Goal: Task Accomplishment & Management: Use online tool/utility

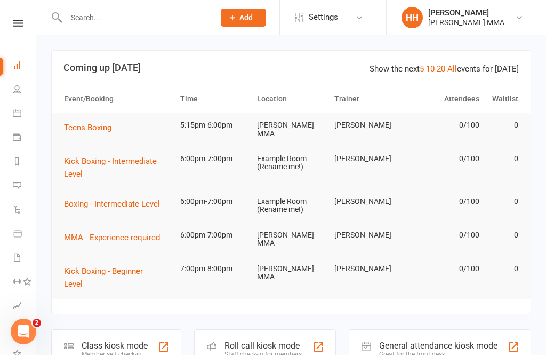
click at [110, 338] on div "Class kiosk mode Member self check-in" at bounding box center [116, 347] width 130 height 37
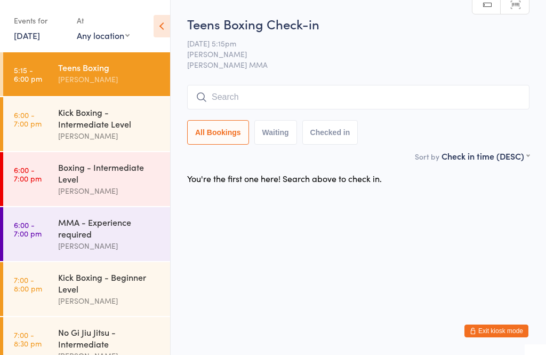
click at [443, 95] on input "search" at bounding box center [358, 97] width 342 height 25
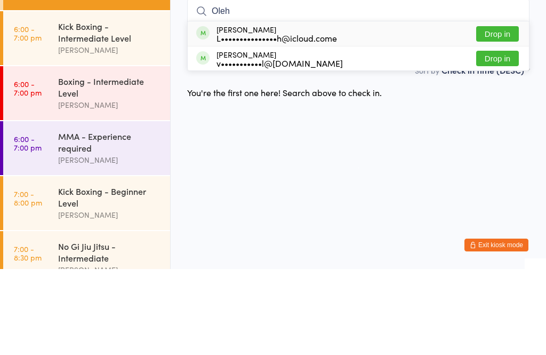
type input "Oleh"
click at [505, 112] on button "Drop in" at bounding box center [497, 119] width 43 height 15
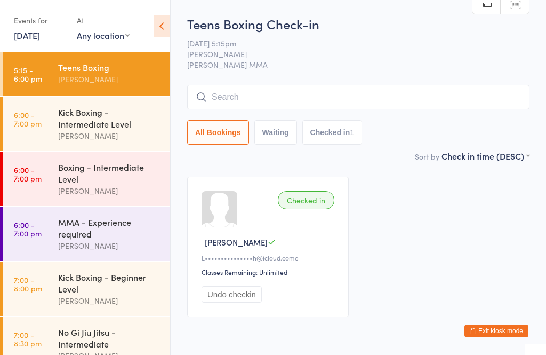
click at [440, 106] on input "search" at bounding box center [358, 97] width 342 height 25
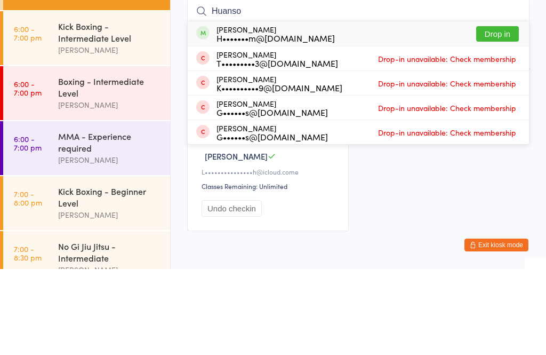
type input "Huanso"
click at [500, 112] on button "Drop in" at bounding box center [497, 119] width 43 height 15
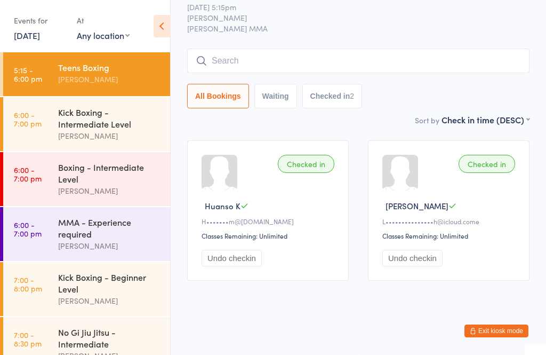
click at [86, 171] on div "Boxing - Intermediate Level" at bounding box center [109, 172] width 103 height 23
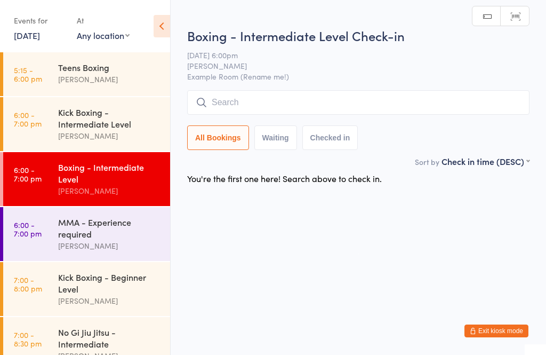
click at [225, 102] on input "search" at bounding box center [358, 102] width 342 height 25
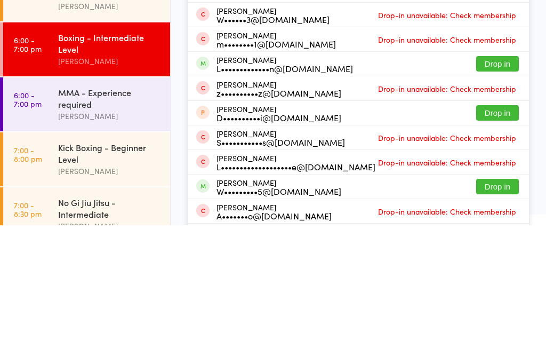
scroll to position [87, 0]
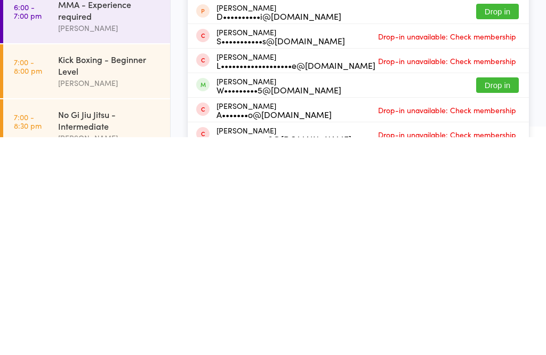
type input "Willis"
click at [493, 295] on button "Drop in" at bounding box center [497, 302] width 43 height 15
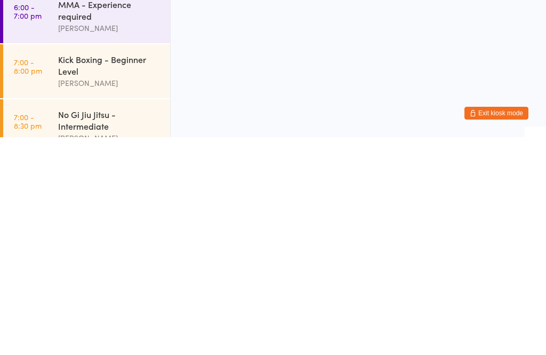
scroll to position [0, 0]
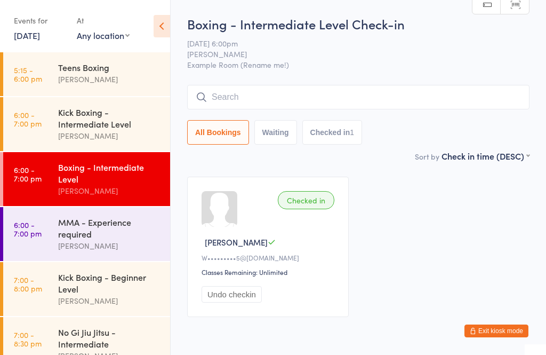
click at [138, 239] on div "MMA - Experience required" at bounding box center [109, 227] width 103 height 23
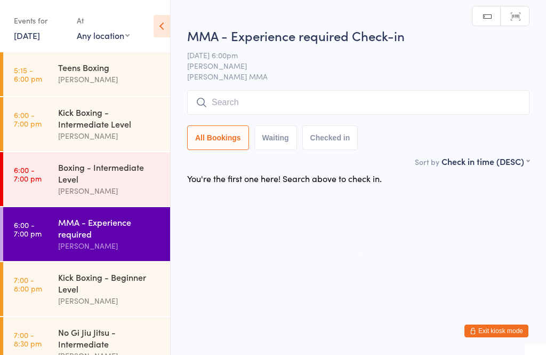
click at [313, 110] on input "search" at bounding box center [358, 102] width 342 height 25
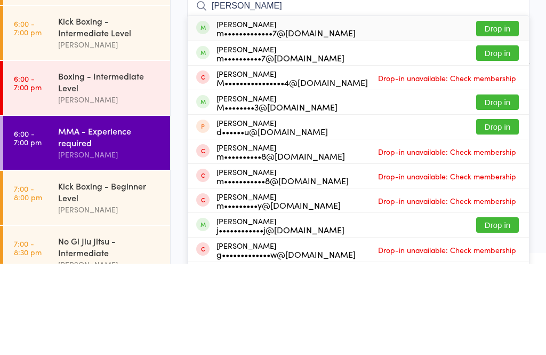
type input "Matthew bell"
click at [245, 119] on div "m•••••••••••••7@gmail.com" at bounding box center [286, 123] width 139 height 9
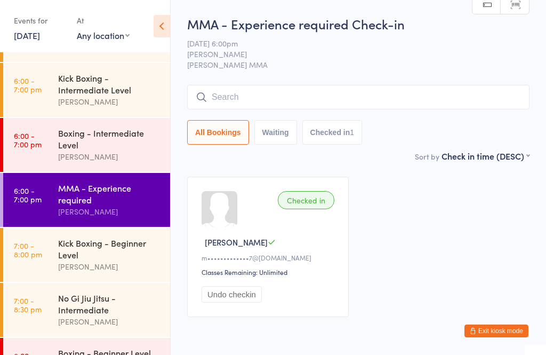
scroll to position [35, 0]
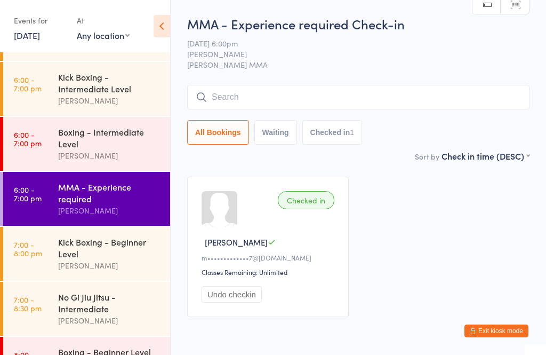
click at [65, 90] on div "Kick Boxing - Intermediate Level" at bounding box center [109, 82] width 103 height 23
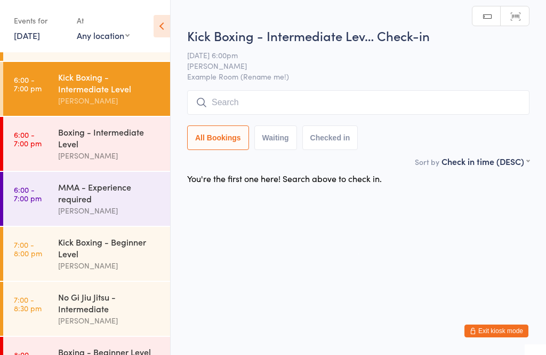
click at [234, 107] on input "search" at bounding box center [358, 102] width 342 height 25
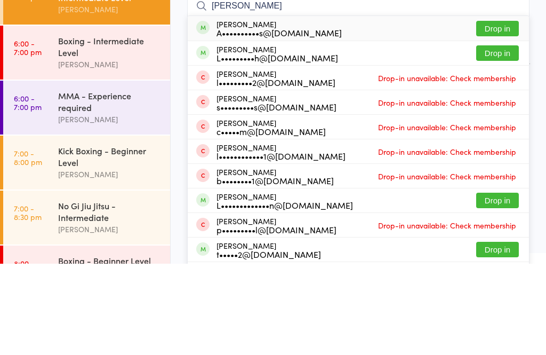
type input "Lewis"
click at [483, 137] on button "Drop in" at bounding box center [497, 144] width 43 height 15
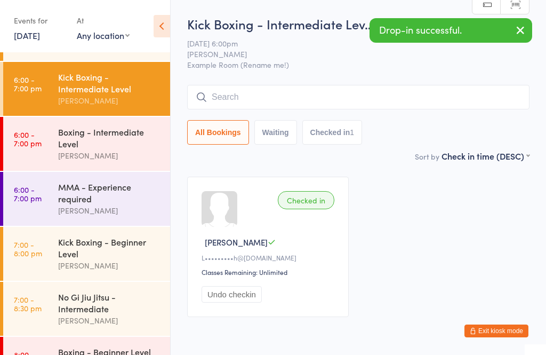
click at [90, 124] on div "Boxing - Intermediate Level Alex Carioti" at bounding box center [114, 144] width 112 height 54
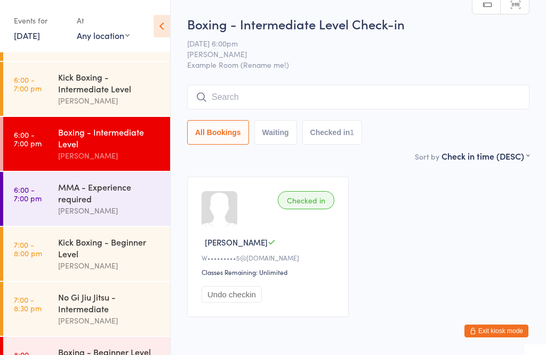
click at [227, 94] on input "search" at bounding box center [358, 97] width 342 height 25
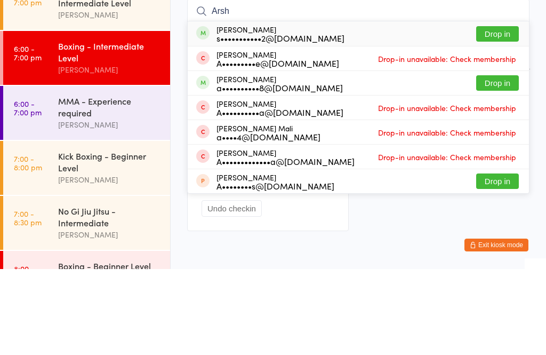
type input "Arsh"
click at [498, 112] on button "Drop in" at bounding box center [497, 119] width 43 height 15
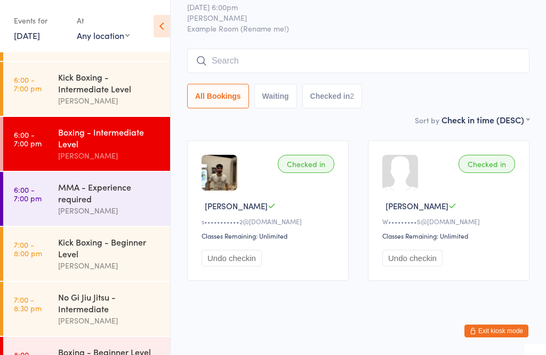
click at [283, 50] on input "search" at bounding box center [358, 61] width 342 height 25
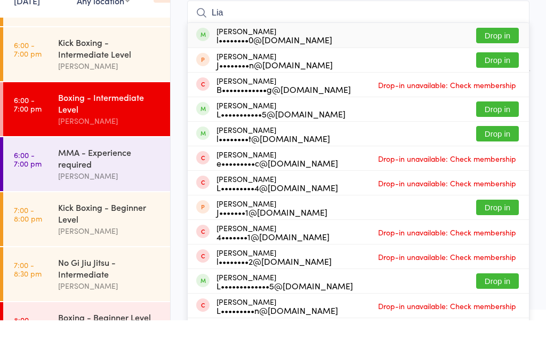
type input "Lia"
click at [508, 136] on button "Drop in" at bounding box center [497, 143] width 43 height 15
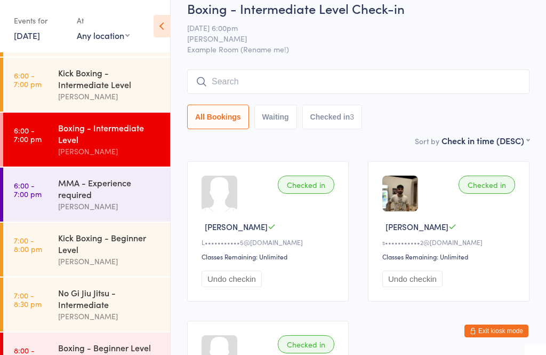
scroll to position [38, 0]
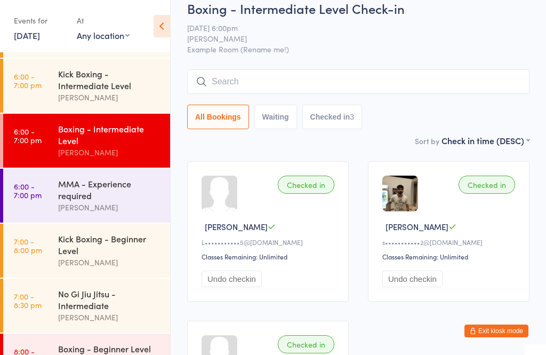
click at [36, 205] on link "6:00 - 7:00 pm MMA - Experience required Alex Carioti" at bounding box center [86, 196] width 167 height 54
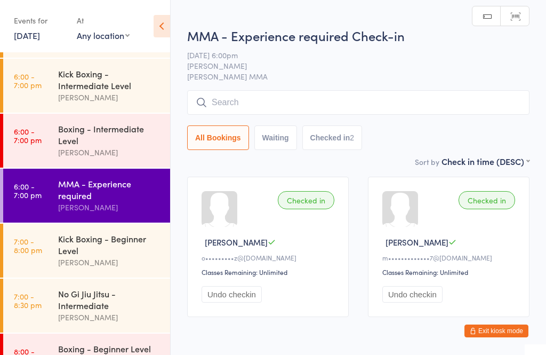
click at [369, 108] on input "search" at bounding box center [358, 102] width 342 height 25
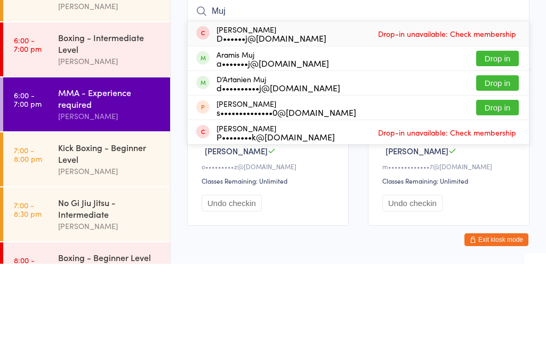
type input "Muj"
click at [504, 166] on button "Drop in" at bounding box center [497, 173] width 43 height 15
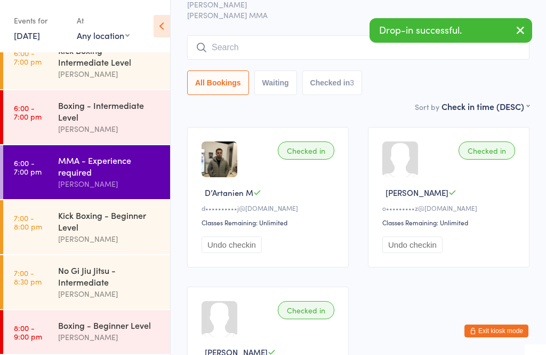
scroll to position [73, 0]
click at [20, 281] on time "7:00 - 8:30 pm" at bounding box center [28, 276] width 28 height 17
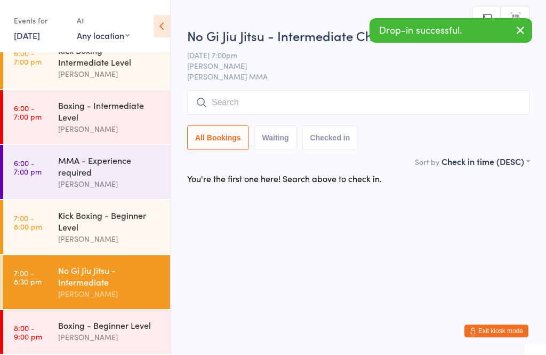
click at [361, 106] on input "search" at bounding box center [358, 102] width 342 height 25
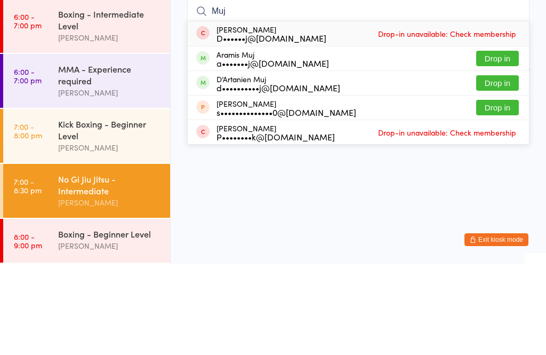
type input "Muj"
click at [507, 166] on button "Drop in" at bounding box center [497, 173] width 43 height 15
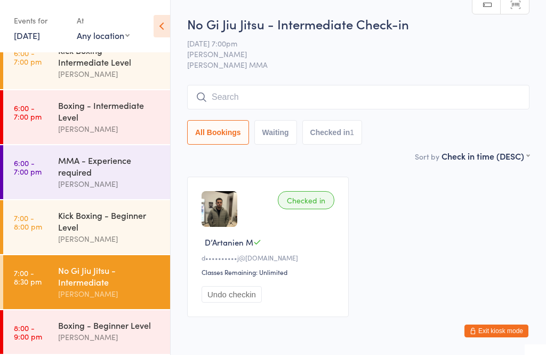
click at [99, 235] on div "[PERSON_NAME]" at bounding box center [109, 238] width 103 height 12
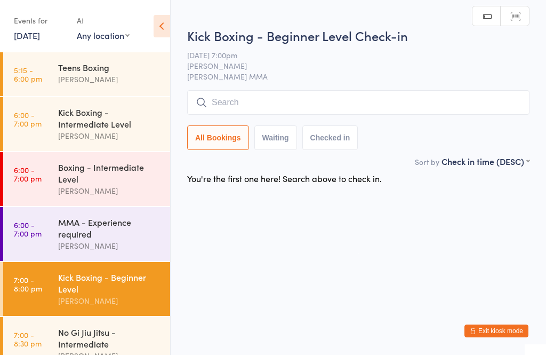
click at [101, 122] on div "Kick Boxing - Intermediate Level" at bounding box center [109, 117] width 103 height 23
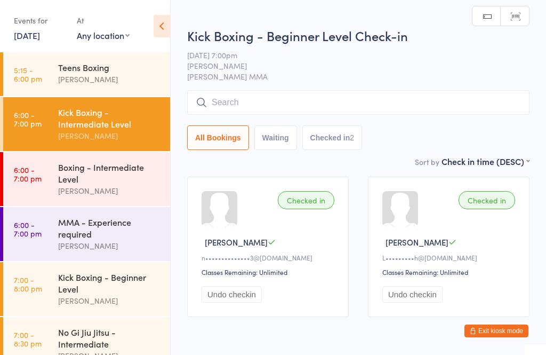
click at [275, 112] on input "search" at bounding box center [358, 102] width 342 height 25
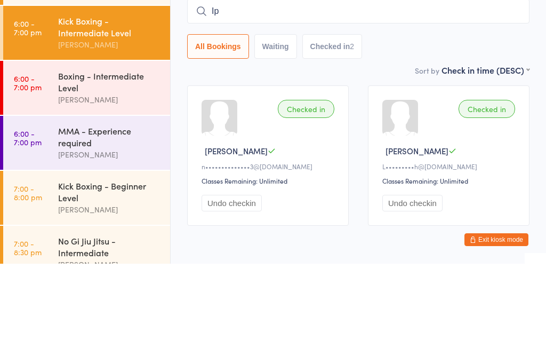
type input "I"
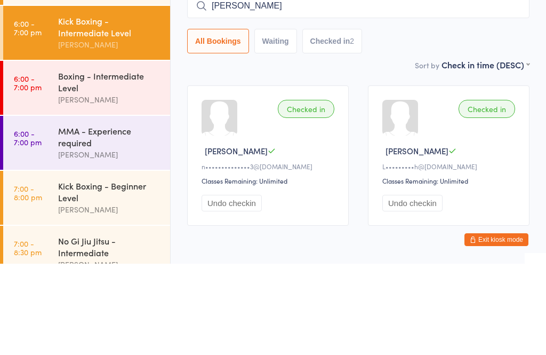
type input "Michael palmer"
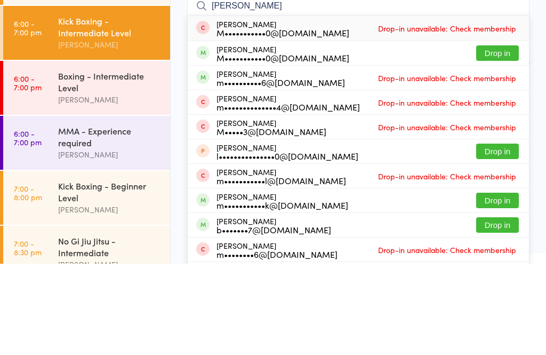
click at [488, 137] on button "Drop in" at bounding box center [497, 144] width 43 height 15
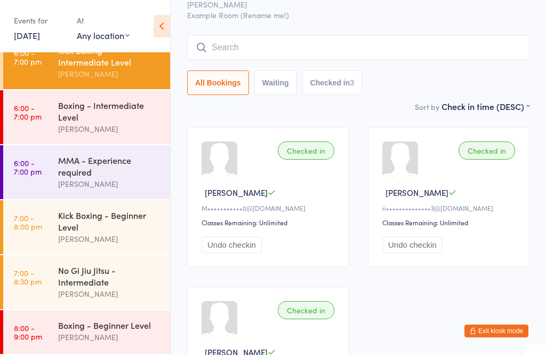
scroll to position [73, 0]
click at [58, 294] on div "[PERSON_NAME]" at bounding box center [109, 293] width 103 height 12
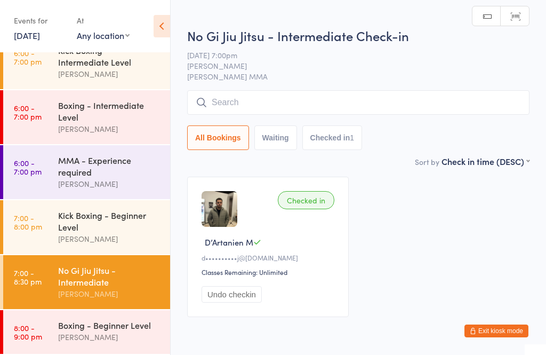
click at [214, 108] on input "search" at bounding box center [358, 102] width 342 height 25
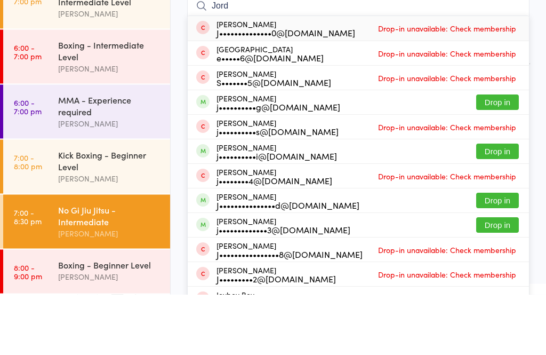
scroll to position [31, 0]
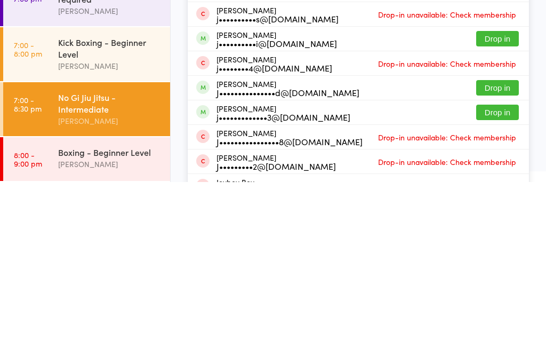
type input "Jord"
click at [486, 204] on button "Drop in" at bounding box center [497, 211] width 43 height 15
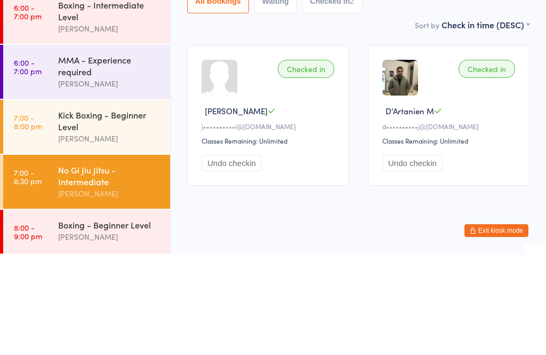
click at [78, 154] on div "MMA - Experience required" at bounding box center [109, 165] width 103 height 23
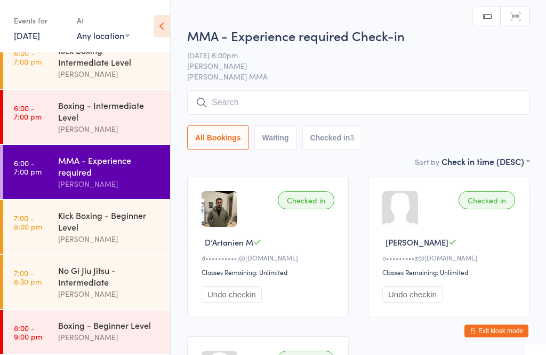
click at [237, 92] on input "search" at bounding box center [358, 102] width 342 height 25
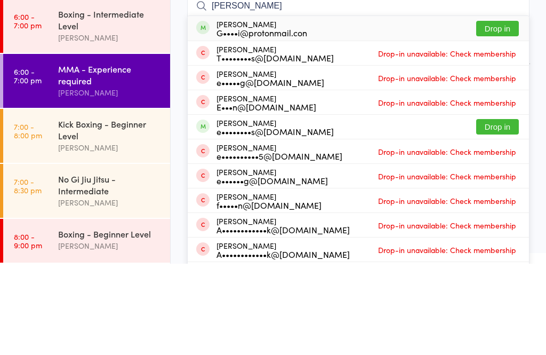
type input "Ethan"
click at [495, 210] on button "Drop in" at bounding box center [497, 217] width 43 height 15
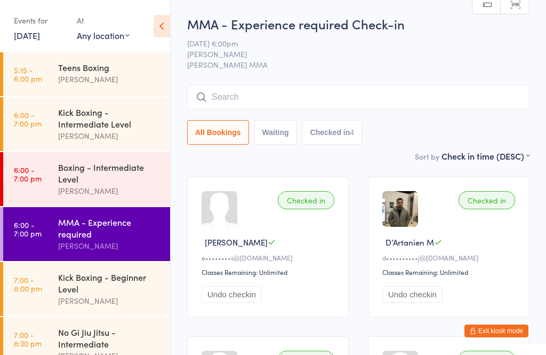
click at [111, 66] on div "Teens Boxing" at bounding box center [109, 67] width 103 height 12
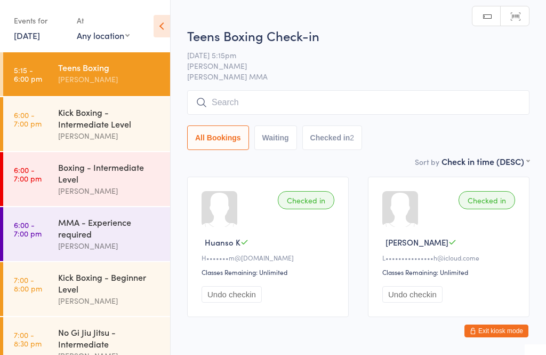
click at [294, 114] on input "search" at bounding box center [358, 102] width 342 height 25
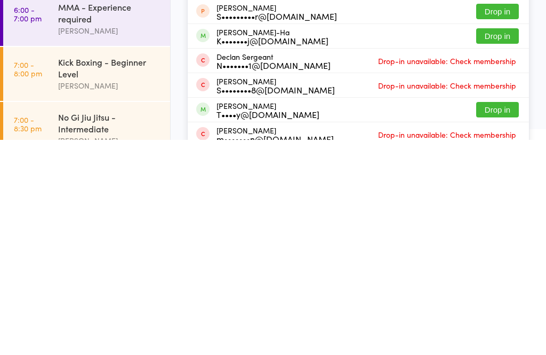
type input "Sean"
click at [491, 243] on button "Drop in" at bounding box center [497, 250] width 43 height 15
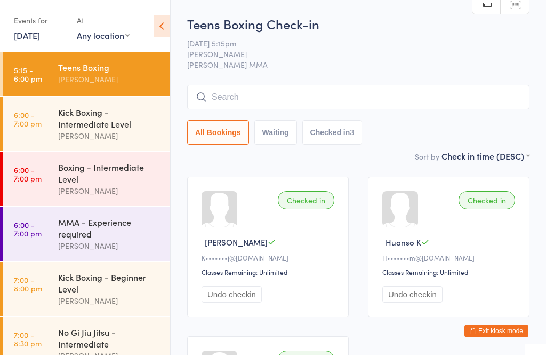
click at [497, 336] on button "Exit kiosk mode" at bounding box center [496, 330] width 64 height 13
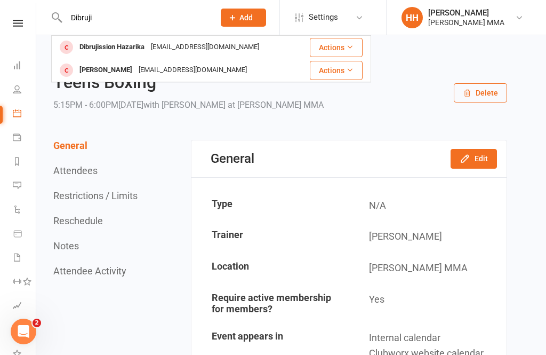
type input "Dibruji"
click at [244, 58] on div "Dibrujission Hazarika Dibrujission@gmail.com" at bounding box center [175, 47] width 247 height 22
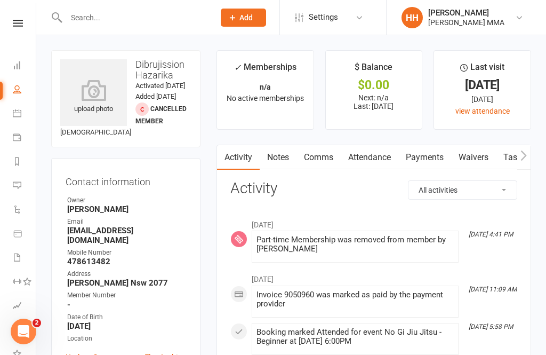
click at [428, 165] on link "Payments" at bounding box center [424, 157] width 53 height 25
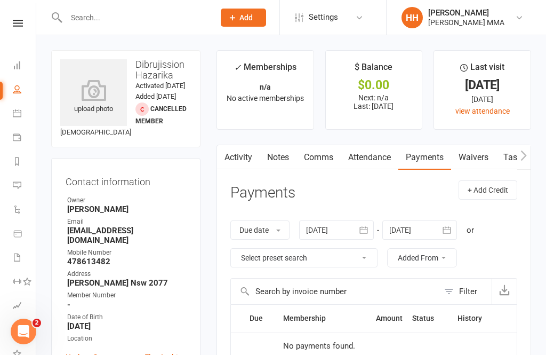
click at [245, 145] on link "Activity" at bounding box center [238, 157] width 43 height 25
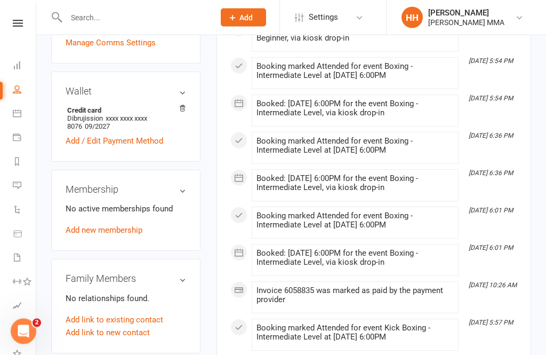
scroll to position [353, 0]
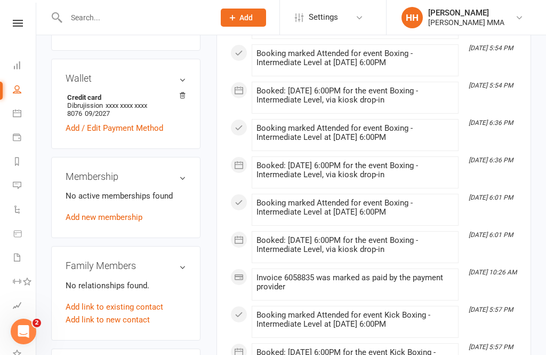
click at [141, 222] on link "Add new membership" at bounding box center [104, 217] width 77 height 10
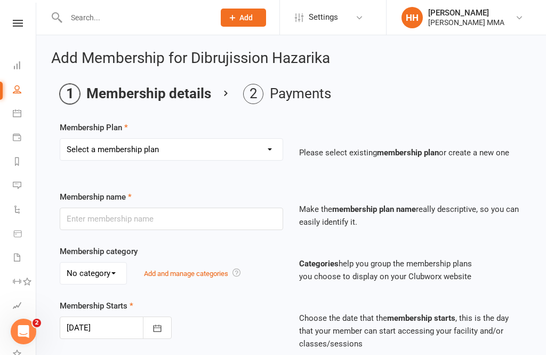
click at [198, 150] on select "Select a membership plan Create new Membership Plan Unlimited Membership Part-t…" at bounding box center [171, 149] width 222 height 21
select select "2"
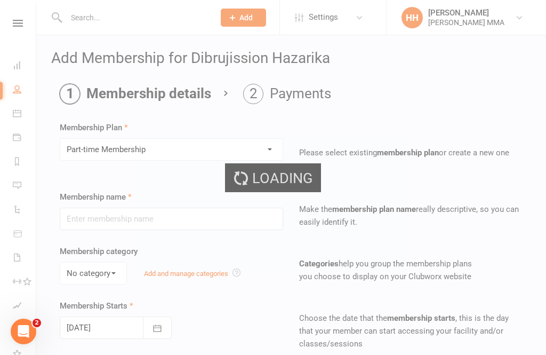
type input "Part-time Membership"
select select "0"
type input "0"
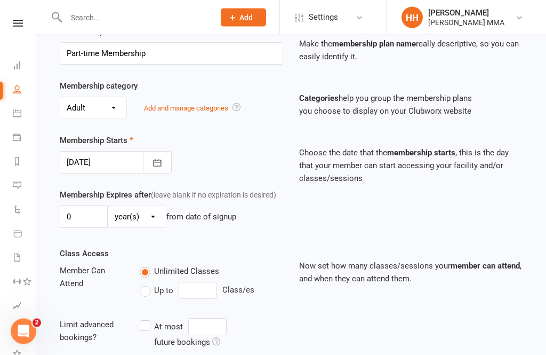
scroll to position [337, 0]
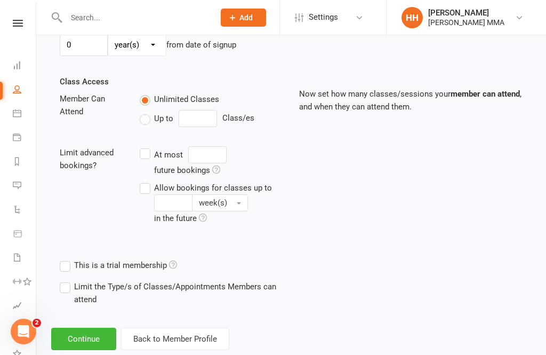
click at [90, 341] on button "Continue" at bounding box center [83, 338] width 65 height 22
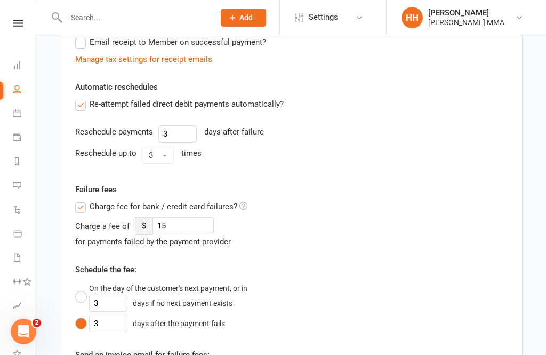
scroll to position [0, 0]
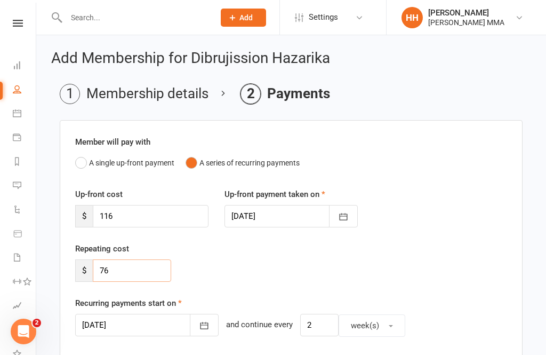
click at [154, 269] on input "76" at bounding box center [132, 270] width 78 height 22
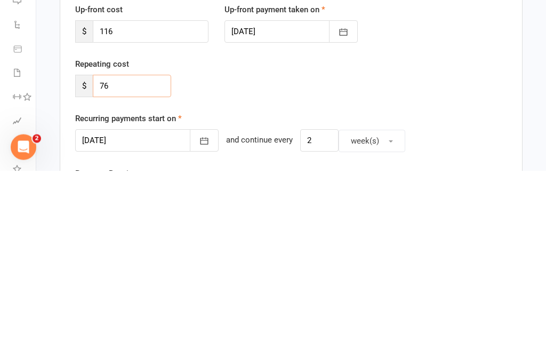
click at [127, 259] on input "76" at bounding box center [132, 270] width 78 height 22
click at [130, 259] on input "76" at bounding box center [132, 270] width 78 height 22
click at [170, 205] on input "116" at bounding box center [151, 216] width 116 height 22
click at [172, 205] on input "116" at bounding box center [151, 216] width 116 height 22
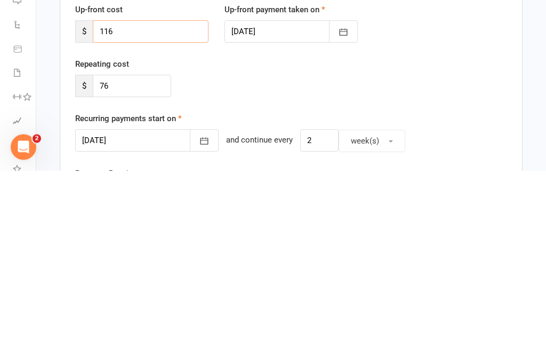
click at [146, 205] on input "116" at bounding box center [151, 216] width 116 height 22
click at [143, 205] on input "116" at bounding box center [151, 216] width 116 height 22
paste input "7"
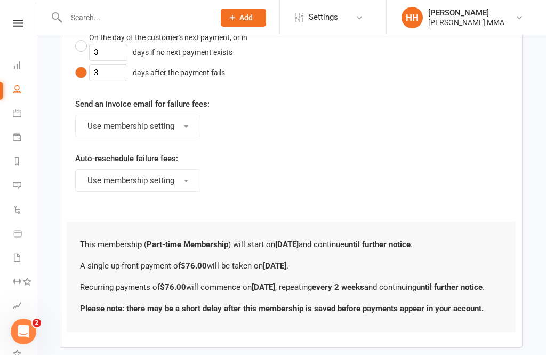
scroll to position [630, 0]
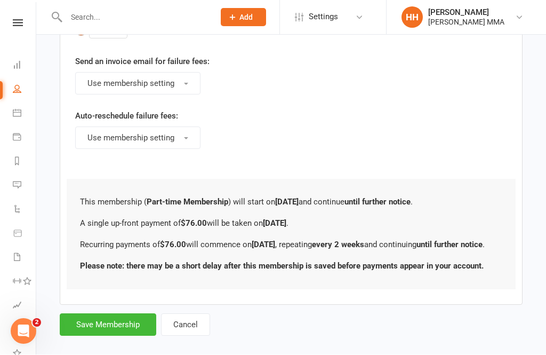
type input "76"
click at [131, 336] on button "Save Membership" at bounding box center [108, 325] width 97 height 22
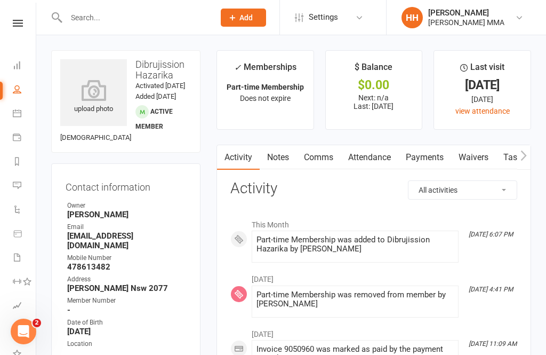
click at [424, 167] on link "Payments" at bounding box center [424, 157] width 53 height 25
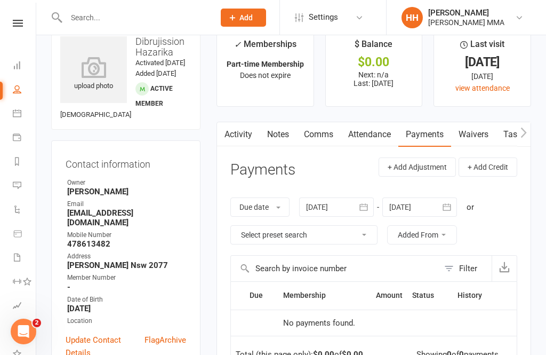
click at [364, 140] on link "Attendance" at bounding box center [370, 134] width 58 height 25
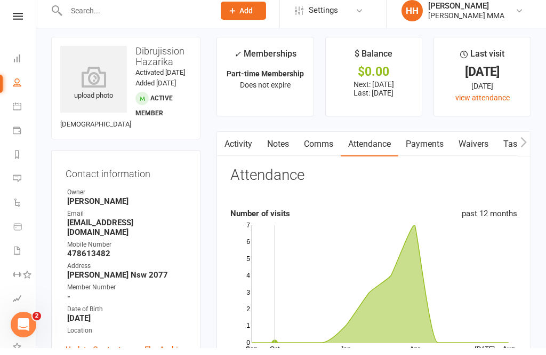
scroll to position [14, 0]
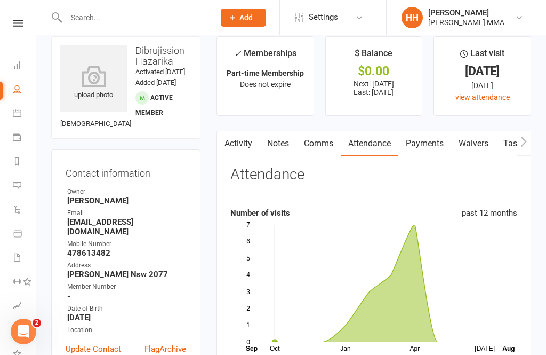
click at [419, 131] on link "Payments" at bounding box center [424, 143] width 53 height 25
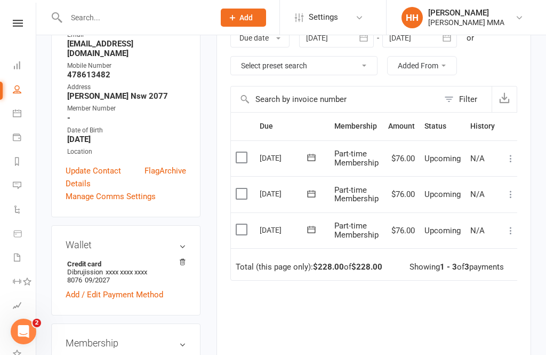
scroll to position [190, 0]
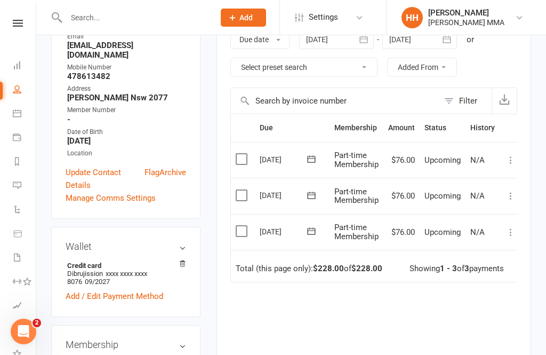
click at [412, 327] on div "Due Contact Membership Amount Status History Invoice # Select this 10 Sep 2025 …" at bounding box center [373, 267] width 287 height 306
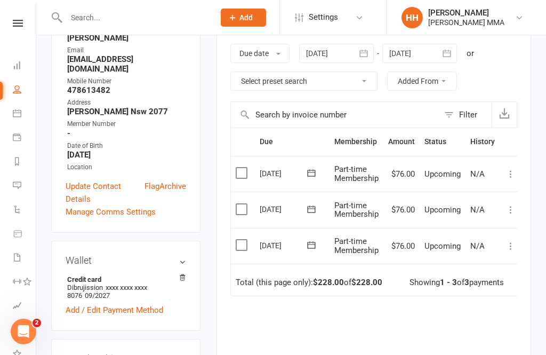
scroll to position [179, 0]
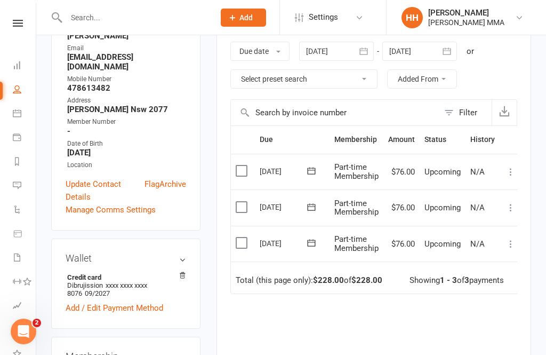
click at [358, 323] on div "Due Contact Membership Amount Status History Invoice # Select this 10 Sep 2025 …" at bounding box center [373, 278] width 287 height 306
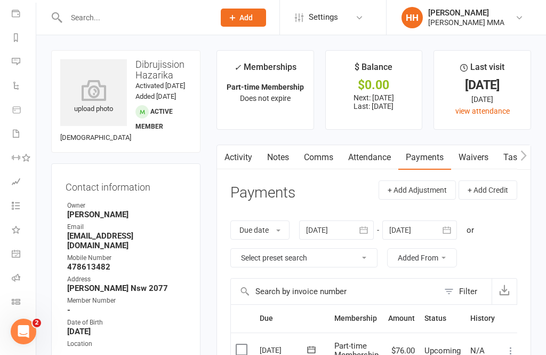
scroll to position [124, 1]
click at [18, 300] on icon at bounding box center [16, 301] width 9 height 9
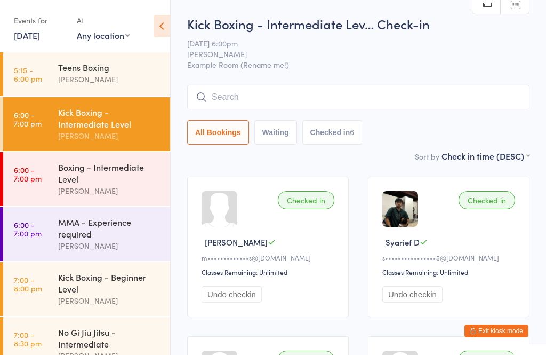
click at [450, 95] on input "search" at bounding box center [358, 97] width 342 height 25
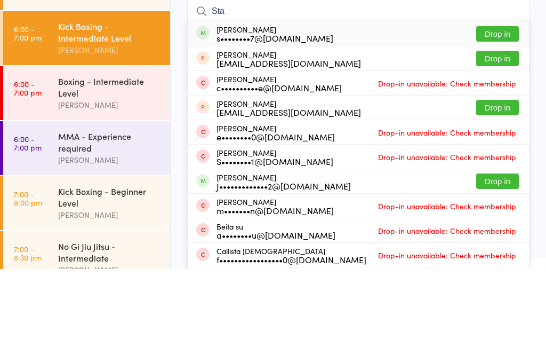
type input "Sta"
click at [503, 112] on button "Drop in" at bounding box center [497, 119] width 43 height 15
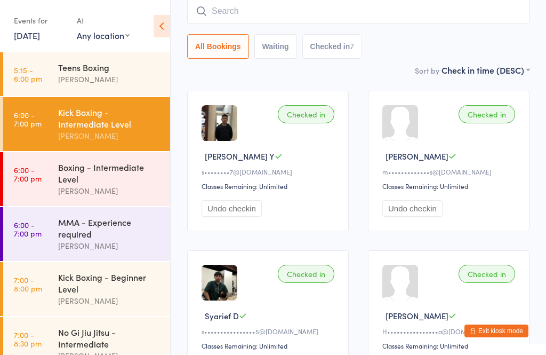
click at [150, 283] on div "Kick Boxing - Beginner Level" at bounding box center [109, 282] width 103 height 23
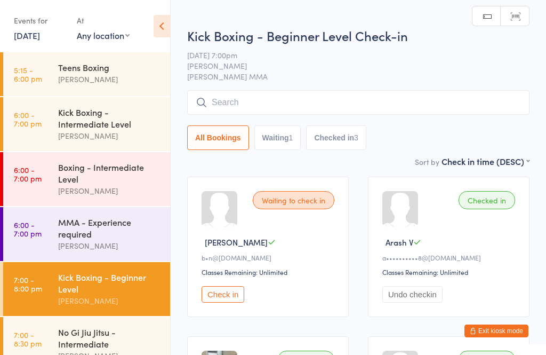
click at [298, 105] on input "search" at bounding box center [358, 102] width 342 height 25
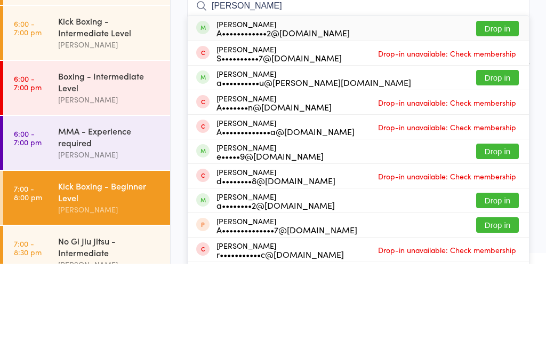
type input "[PERSON_NAME]"
click at [509, 112] on button "Drop in" at bounding box center [497, 119] width 43 height 15
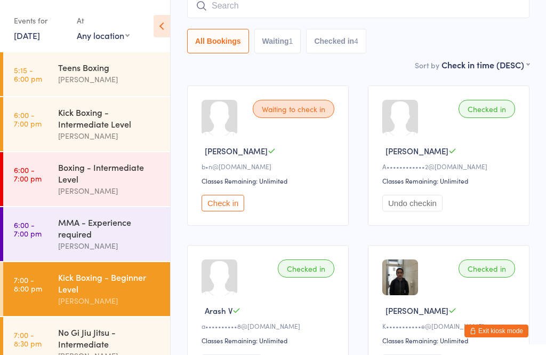
click at [418, 9] on input "search" at bounding box center [358, 6] width 342 height 25
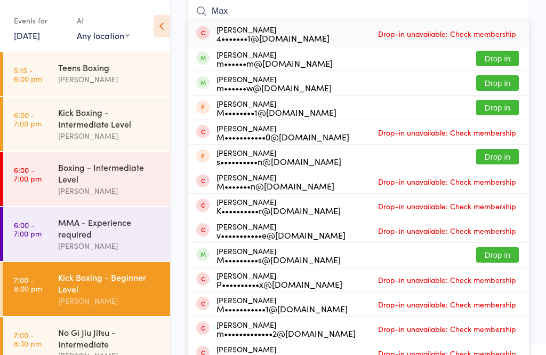
scroll to position [85, 0]
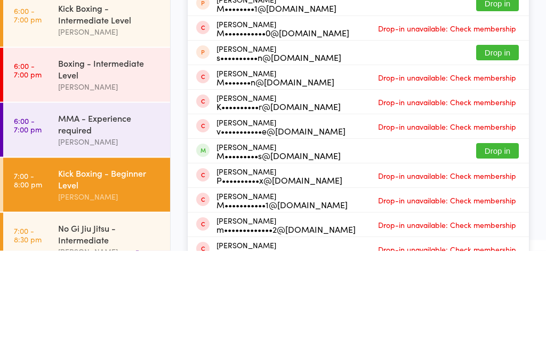
type input "Max"
click at [495, 247] on button "Drop in" at bounding box center [497, 254] width 43 height 15
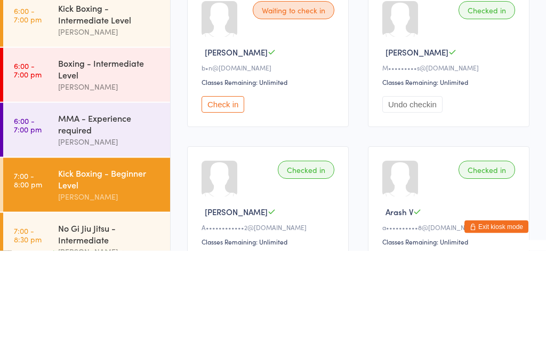
scroll to position [13, 0]
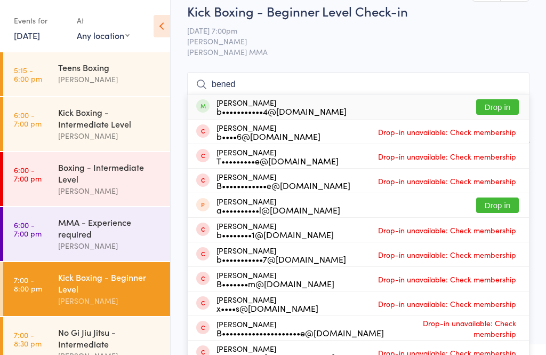
type input "bened"
click at [484, 113] on button "Drop in" at bounding box center [497, 106] width 43 height 15
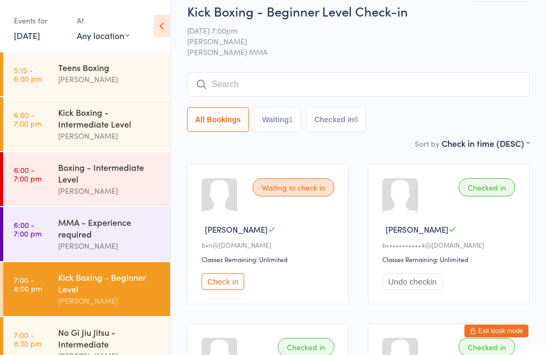
click at [513, 337] on button "Exit kiosk mode" at bounding box center [496, 330] width 64 height 13
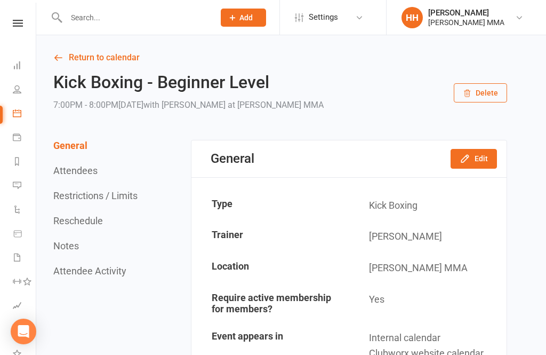
click at [89, 23] on input "text" at bounding box center [135, 17] width 144 height 15
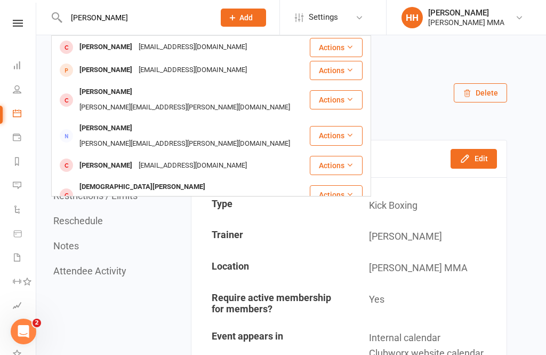
type input "[PERSON_NAME]"
click at [99, 39] on div "[PERSON_NAME]" at bounding box center [105, 46] width 59 height 15
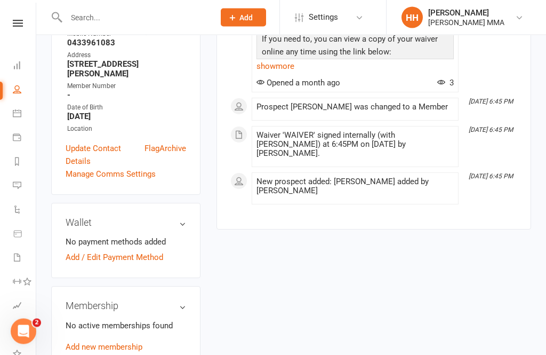
scroll to position [252, 0]
click at [112, 342] on link "Add new membership" at bounding box center [104, 347] width 77 height 10
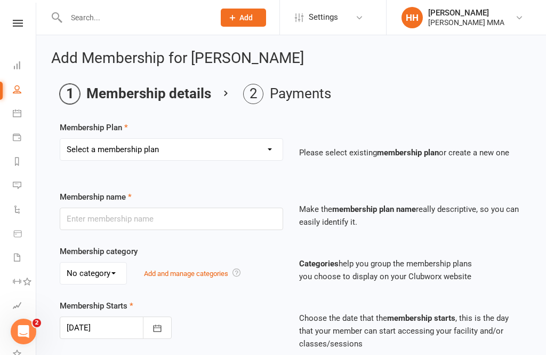
click at [135, 141] on select "Select a membership plan Create new Membership Plan Unlimited Membership Part-t…" at bounding box center [171, 149] width 222 height 21
select select "2"
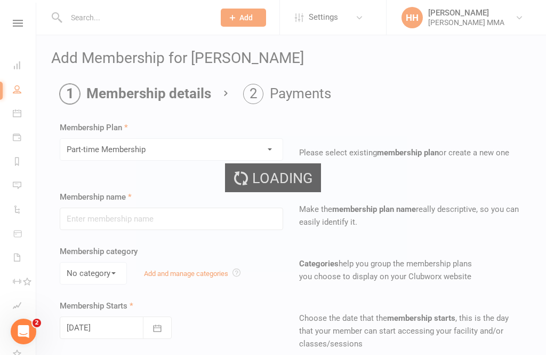
type input "Part-time Membership"
select select "0"
type input "0"
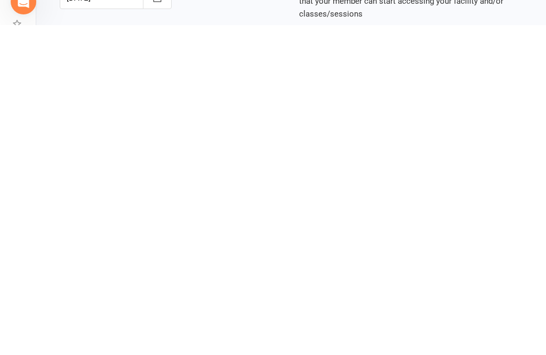
scroll to position [337, 0]
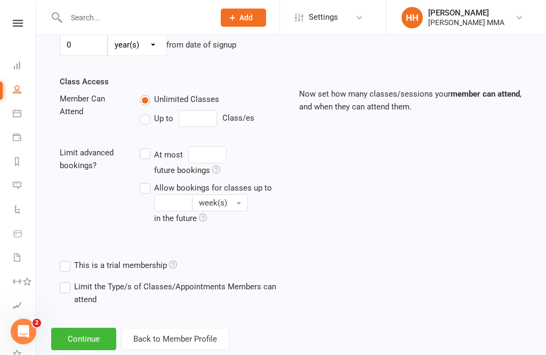
click at [92, 338] on button "Continue" at bounding box center [83, 338] width 65 height 22
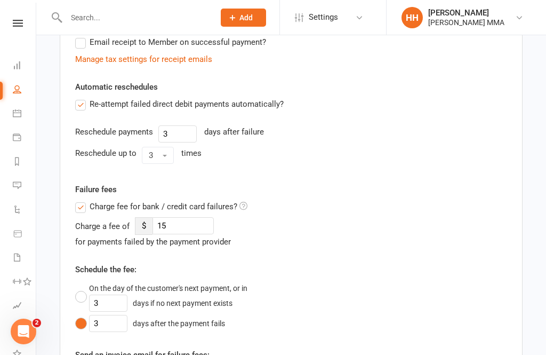
scroll to position [0, 0]
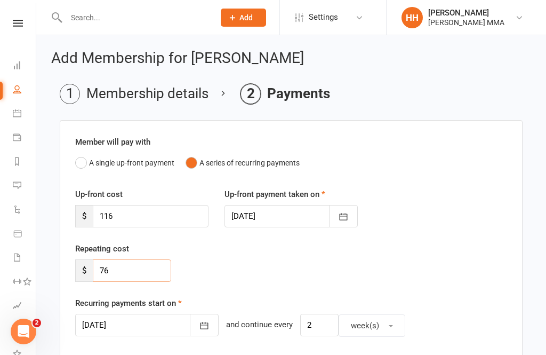
click at [126, 269] on input "76" at bounding box center [132, 270] width 78 height 22
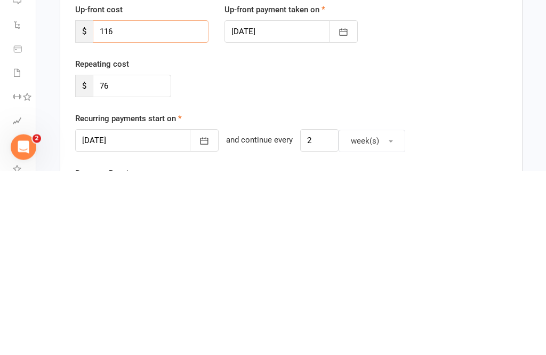
click at [125, 205] on input "116" at bounding box center [151, 216] width 116 height 22
click at [119, 205] on input "116" at bounding box center [151, 216] width 116 height 22
click at [125, 205] on input "116" at bounding box center [151, 216] width 116 height 22
click at [124, 205] on input "116" at bounding box center [151, 216] width 116 height 22
paste input "7"
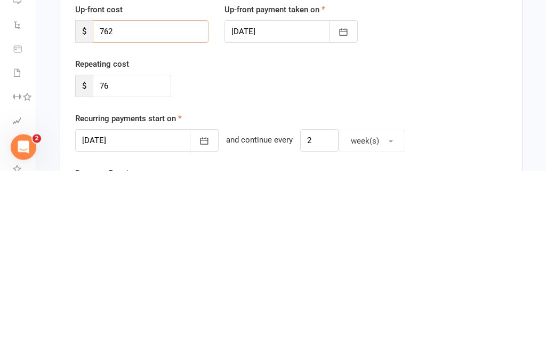
click at [132, 205] on input "762" at bounding box center [151, 216] width 116 height 22
click at [131, 205] on input "762" at bounding box center [151, 216] width 116 height 22
paste input "number"
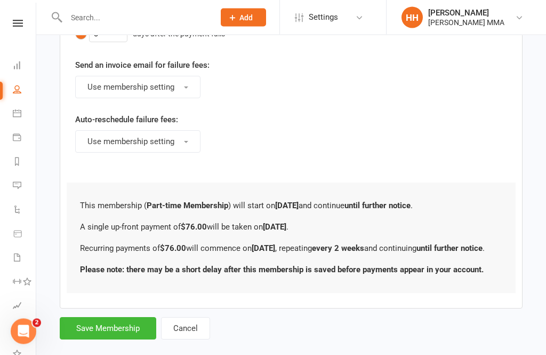
scroll to position [630, 0]
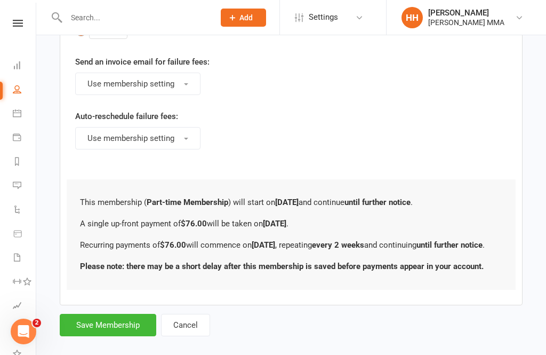
type input "76"
click at [129, 336] on button "Save Membership" at bounding box center [108, 325] width 97 height 22
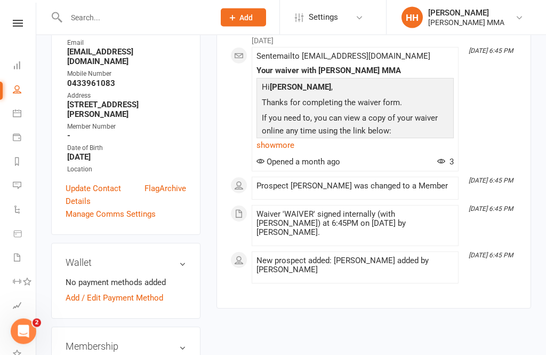
scroll to position [250, 0]
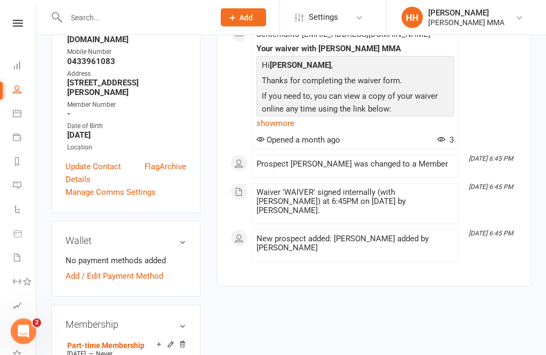
click at [141, 270] on link "Add / Edit Payment Method" at bounding box center [115, 276] width 98 height 13
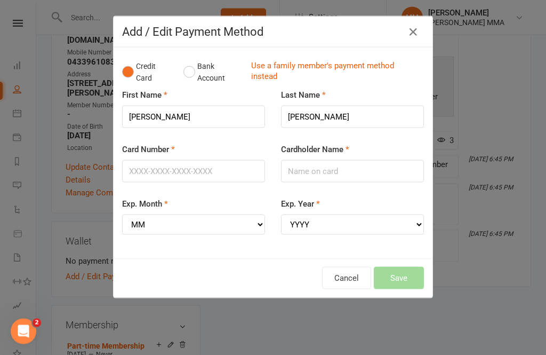
scroll to position [251, 0]
click at [159, 177] on input "Card Number" at bounding box center [193, 171] width 143 height 22
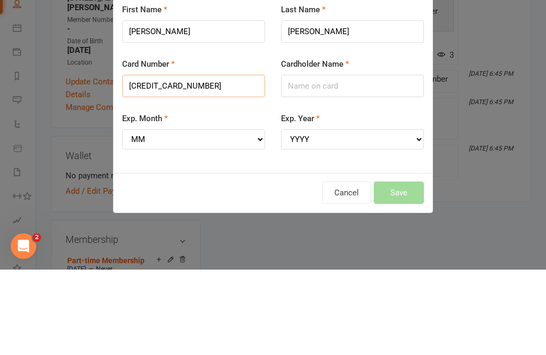
type input "4017954134520171"
click at [307, 160] on input "Cardholder Name" at bounding box center [352, 171] width 143 height 22
type input "[PERSON_NAME]"
click at [158, 214] on select "MM 01 02 03 04 05 06 07 08 09 10 11 12" at bounding box center [193, 224] width 143 height 20
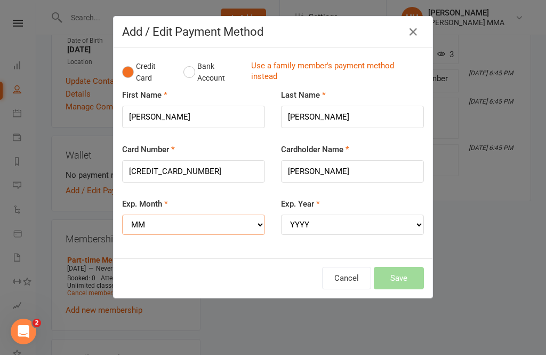
select select "11"
click at [312, 220] on select "YYYY 2025 2026 2027 2028 2029 2030 2031 2032 2033 2034" at bounding box center [352, 224] width 143 height 20
select select "2028"
click at [405, 273] on button "Save" at bounding box center [399, 278] width 50 height 22
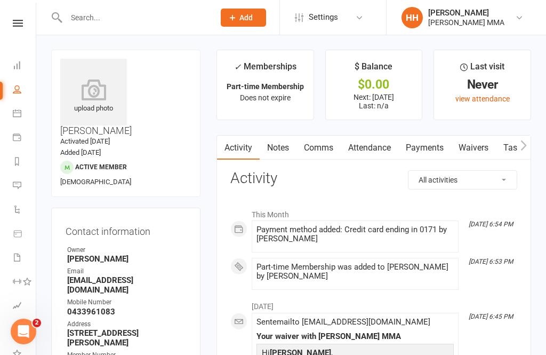
scroll to position [0, 0]
click at [470, 147] on link "Waivers" at bounding box center [473, 148] width 45 height 25
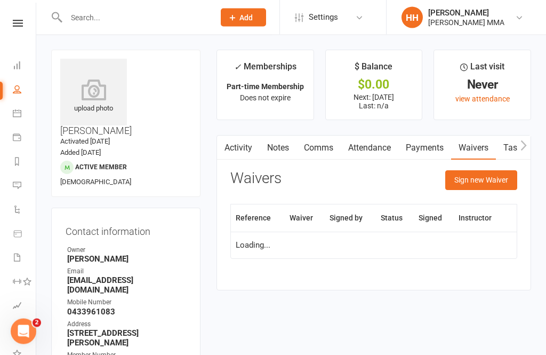
scroll to position [1, 0]
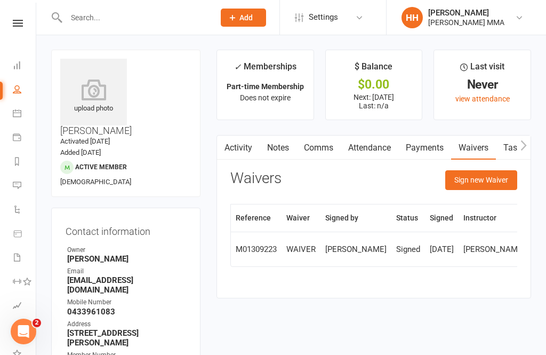
click at [492, 188] on button "Sign new Waiver" at bounding box center [481, 179] width 72 height 19
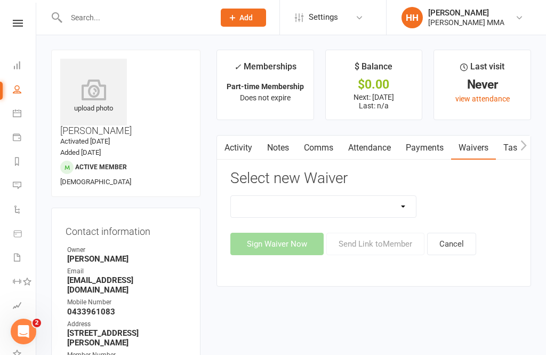
click at [358, 214] on select "Do not use - MEMBER GENERAL WAIVER Do not use - MEMBERSHIP SIGN UP Do not use -…" at bounding box center [323, 206] width 185 height 21
select select "10456"
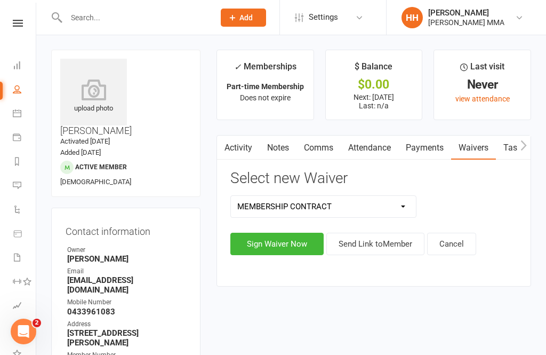
click at [295, 246] on button "Sign Waiver Now" at bounding box center [276, 243] width 93 height 22
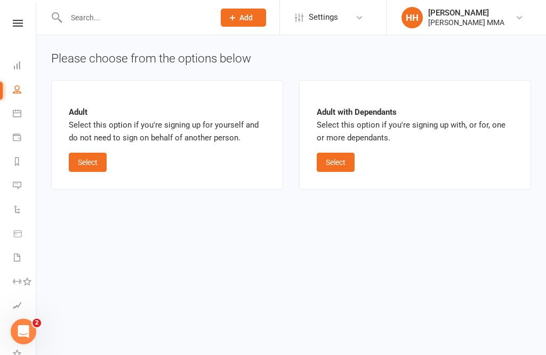
click at [92, 160] on button "Select" at bounding box center [88, 162] width 38 height 19
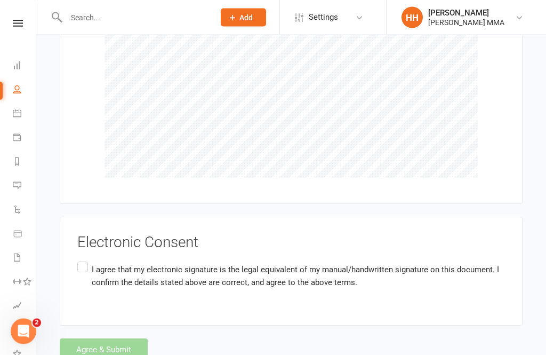
scroll to position [972, 0]
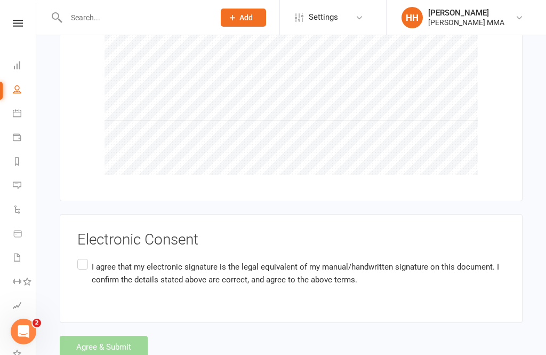
click at [93, 266] on p "I agree that my electronic signature is the legal equivalent of my manual/handw…" at bounding box center [298, 273] width 413 height 26
click at [84, 256] on input "I agree that my electronic signature is the legal equivalent of my manual/handw…" at bounding box center [80, 256] width 7 height 0
click at [122, 345] on button "Agree & Submit" at bounding box center [104, 346] width 88 height 22
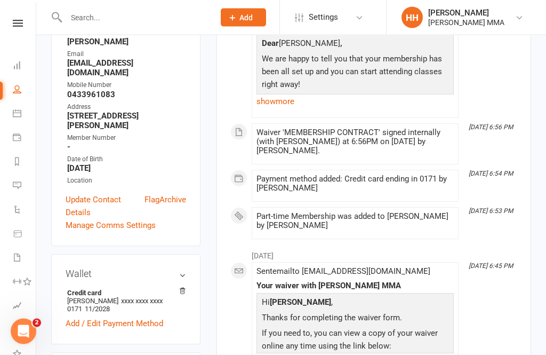
scroll to position [218, 0]
click at [129, 317] on link "Add / Edit Payment Method" at bounding box center [115, 323] width 98 height 13
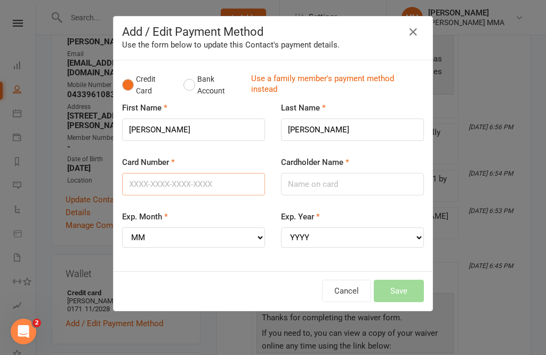
click at [158, 178] on input "Card Number" at bounding box center [193, 184] width 143 height 22
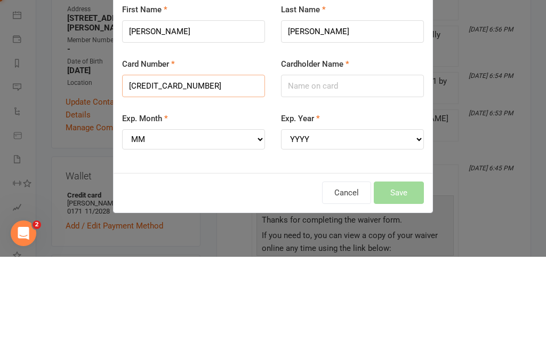
type input "4017954134520171"
click at [315, 173] on input "Cardholder Name" at bounding box center [352, 184] width 143 height 22
type input "Sahil sharma"
click at [177, 227] on select "MM 01 02 03 04 05 06 07 08 09 10 11 12" at bounding box center [193, 237] width 143 height 20
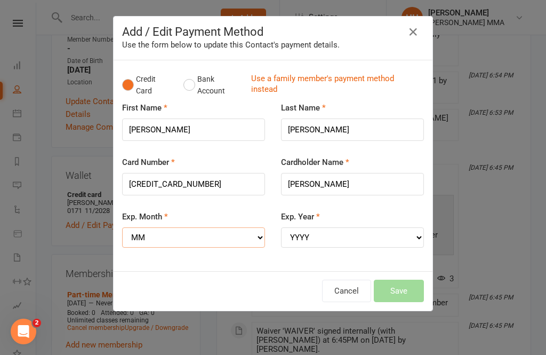
select select "11"
click at [308, 229] on select "YYYY 2025 2026 2027 2028 2029 2030 2031 2032 2033 2034" at bounding box center [352, 237] width 143 height 20
select select "2028"
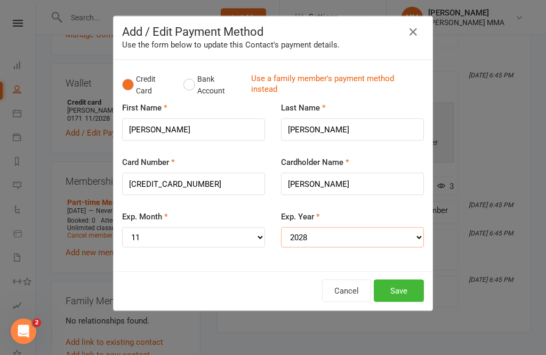
scroll to position [412, 0]
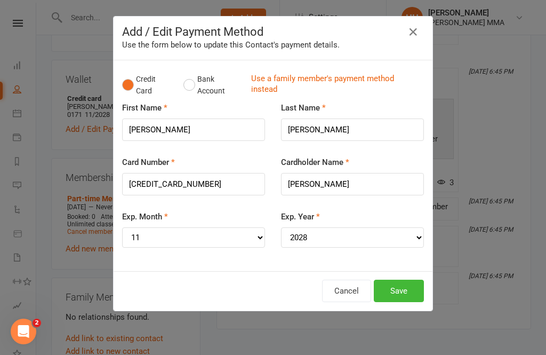
click at [402, 279] on button "Save" at bounding box center [399, 290] width 50 height 22
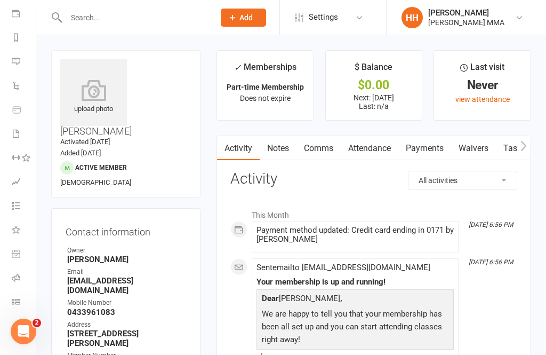
scroll to position [124, 1]
click at [15, 298] on icon at bounding box center [16, 301] width 9 height 9
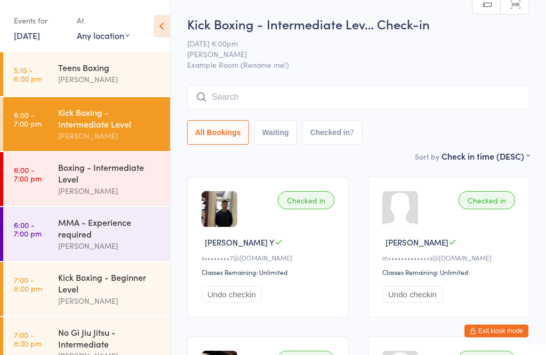
click at [98, 293] on div "Kick Boxing - Beginner Level" at bounding box center [109, 282] width 103 height 23
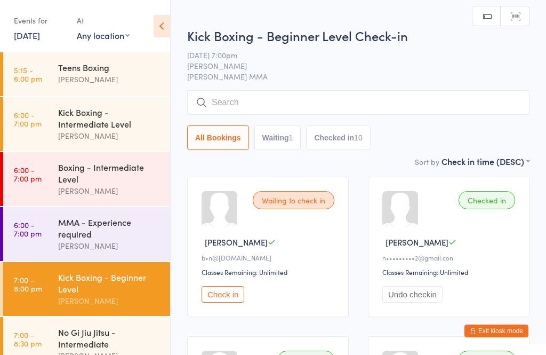
click at [236, 98] on input "search" at bounding box center [358, 102] width 342 height 25
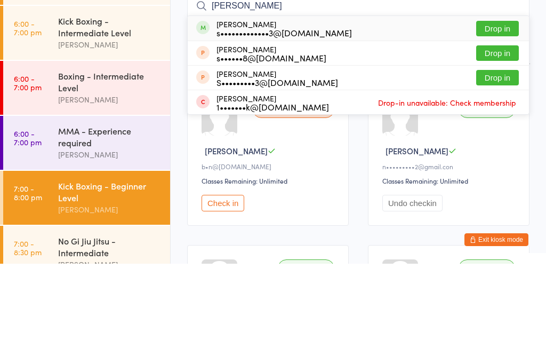
type input "[PERSON_NAME]"
click at [499, 112] on button "Drop in" at bounding box center [497, 119] width 43 height 15
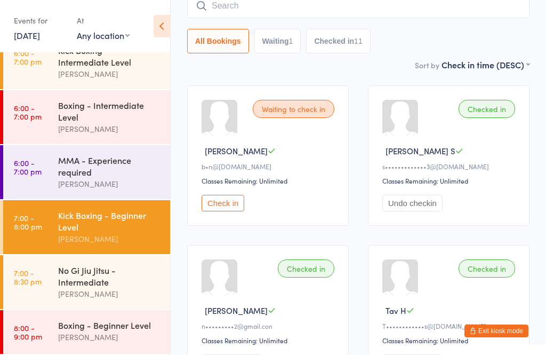
scroll to position [73, 0]
click at [111, 273] on div "No Gi Jiu Jitsu - Intermediate" at bounding box center [109, 275] width 103 height 23
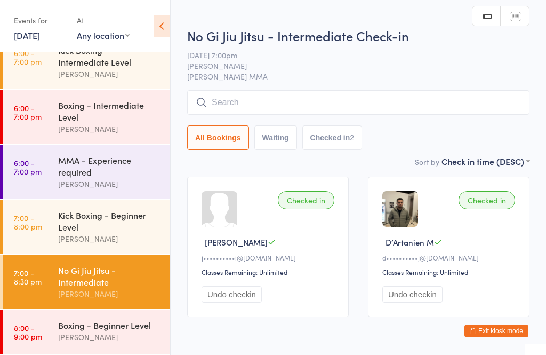
click at [308, 101] on input "search" at bounding box center [358, 102] width 342 height 25
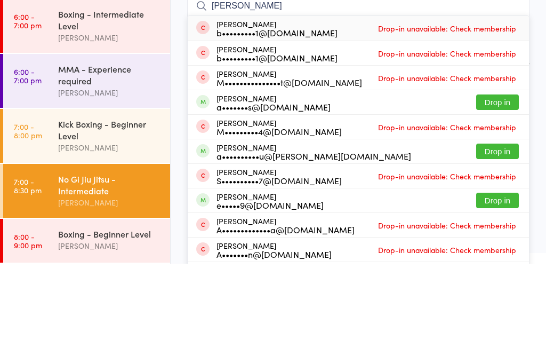
scroll to position [38, 0]
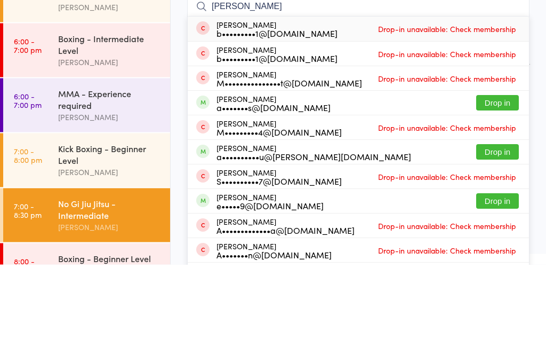
type input "[PERSON_NAME]"
click at [501, 186] on button "Drop in" at bounding box center [497, 193] width 43 height 15
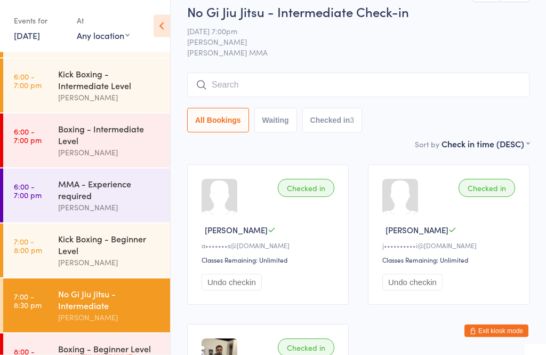
scroll to position [12, 0]
click at [304, 79] on input "search" at bounding box center [358, 85] width 342 height 25
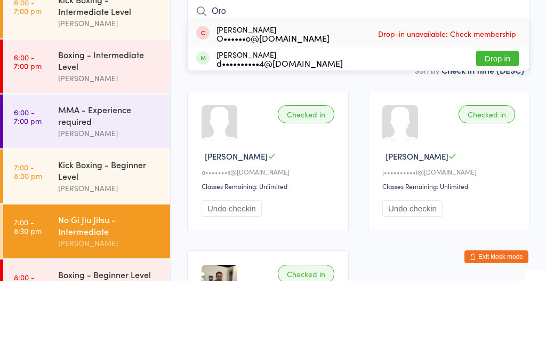
type input "Oro"
click at [480, 125] on button "Drop in" at bounding box center [497, 132] width 43 height 15
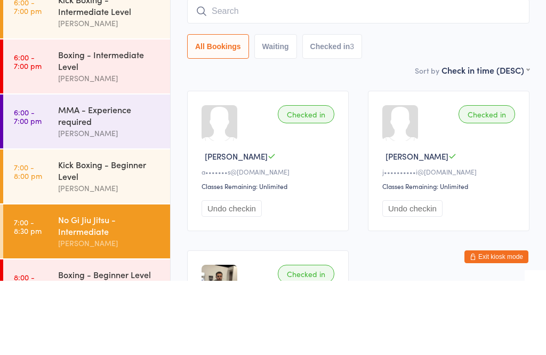
scroll to position [86, 0]
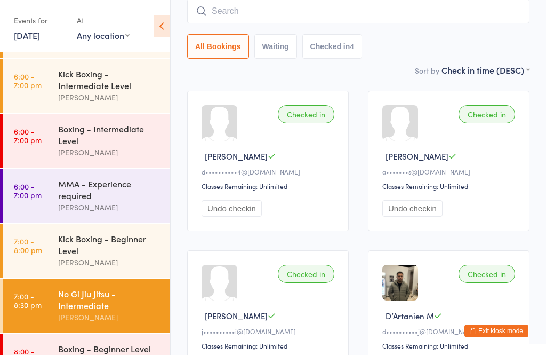
click at [286, 23] on input "search" at bounding box center [358, 11] width 342 height 25
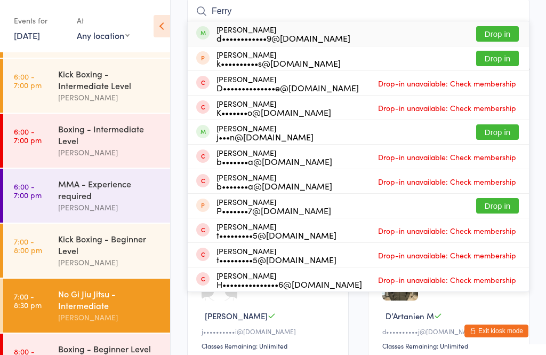
type input "Ferry"
click at [499, 31] on button "Drop in" at bounding box center [497, 33] width 43 height 15
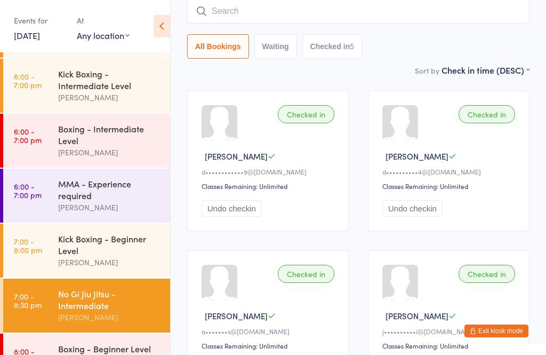
click at [56, 259] on link "7:00 - 8:00 pm Kick Boxing - Beginner Level [PERSON_NAME]" at bounding box center [86, 250] width 167 height 54
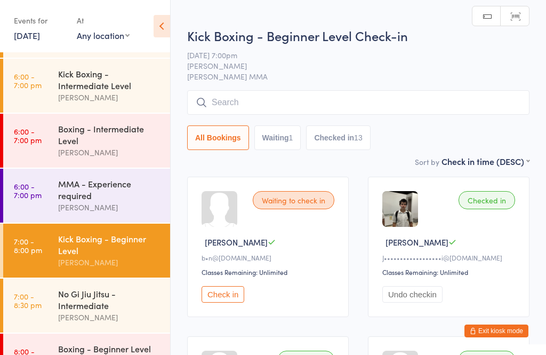
click at [236, 115] on input "search" at bounding box center [358, 102] width 342 height 25
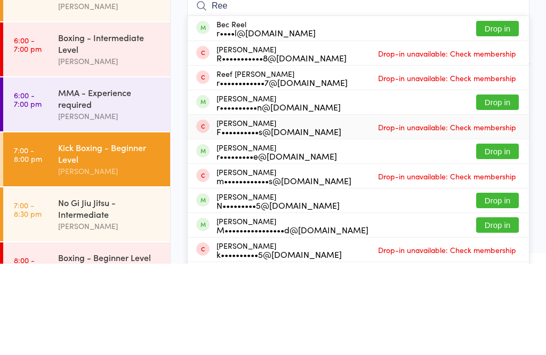
type input "Ree"
click at [482, 206] on div "[PERSON_NAME] F••••••••••s@[DOMAIN_NAME] Drop-in unavailable: Check membership" at bounding box center [358, 218] width 341 height 24
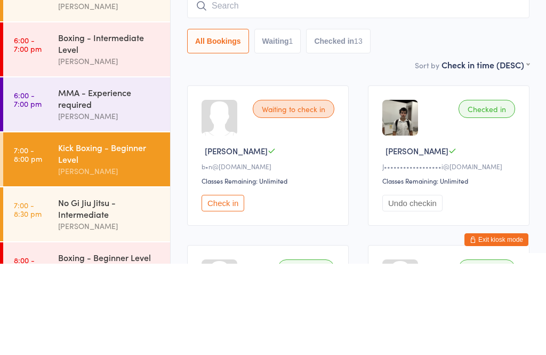
scroll to position [91, 0]
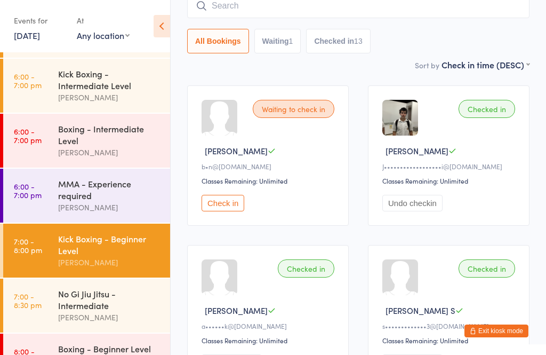
click at [260, 13] on input "search" at bounding box center [358, 6] width 342 height 25
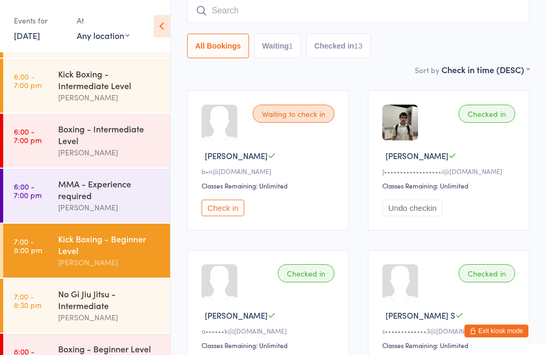
scroll to position [86, 0]
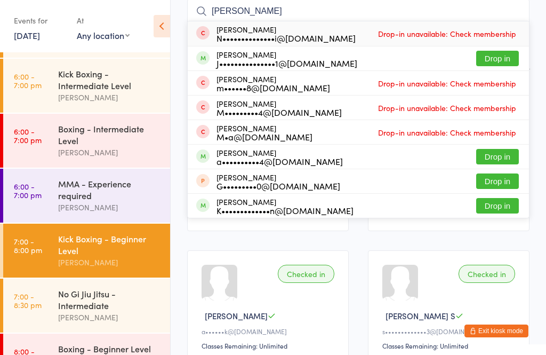
type input "[PERSON_NAME]"
click at [504, 63] on button "Drop in" at bounding box center [497, 58] width 43 height 15
